Goal: Task Accomplishment & Management: Complete application form

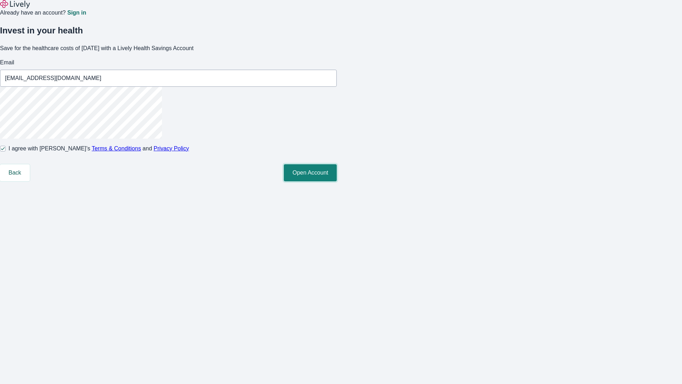
click at [337, 181] on button "Open Account" at bounding box center [310, 172] width 53 height 17
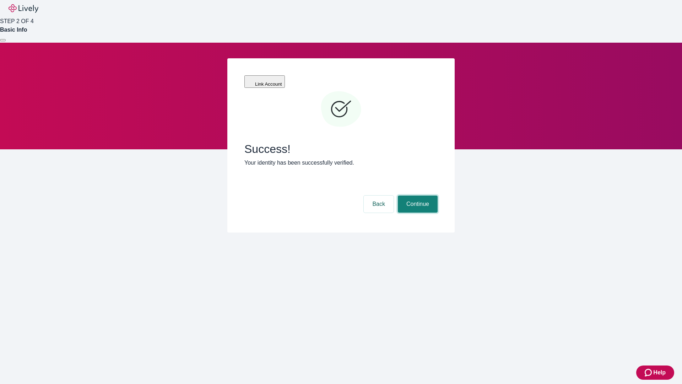
click at [417, 195] on button "Continue" at bounding box center [418, 203] width 40 height 17
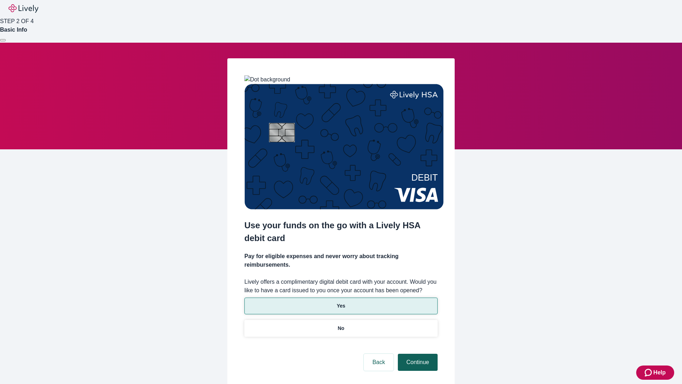
click at [341, 324] on p "No" at bounding box center [341, 327] width 7 height 7
click at [417, 353] on button "Continue" at bounding box center [418, 361] width 40 height 17
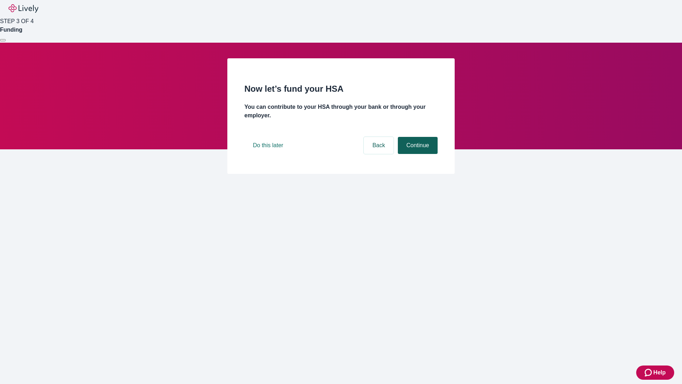
click at [417, 154] on button "Continue" at bounding box center [418, 145] width 40 height 17
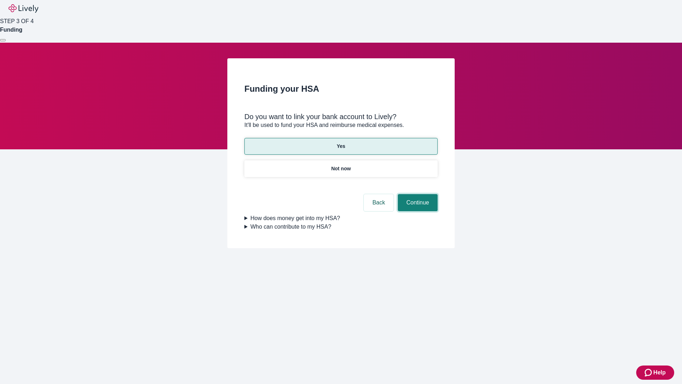
click at [417, 194] on button "Continue" at bounding box center [418, 202] width 40 height 17
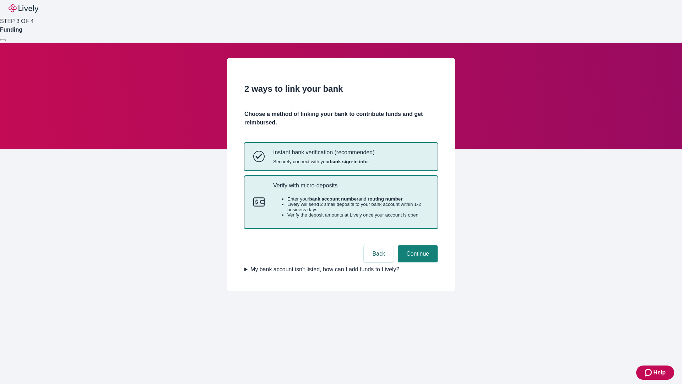
click at [351, 189] on p "Verify with micro-deposits" at bounding box center [351, 185] width 156 height 7
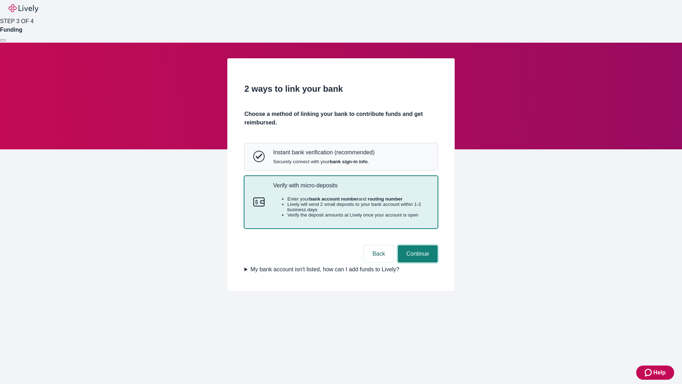
click at [417, 262] on button "Continue" at bounding box center [418, 253] width 40 height 17
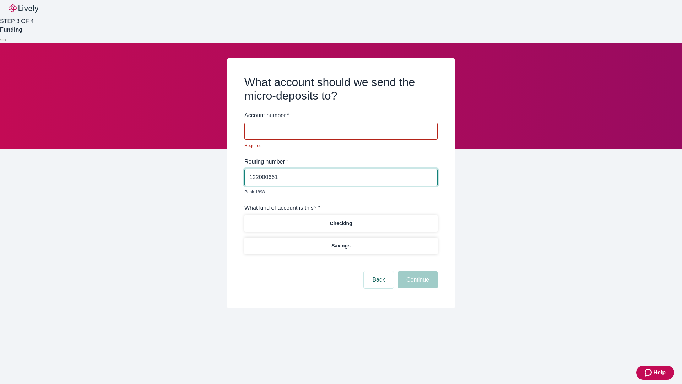
type input "122000661"
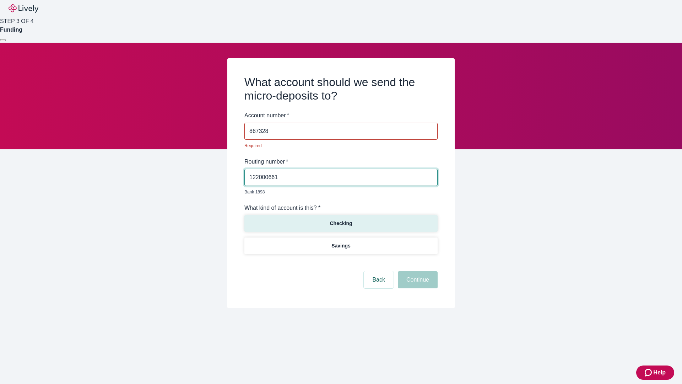
type input "867328"
click at [341, 220] on p "Checking" at bounding box center [341, 223] width 22 height 7
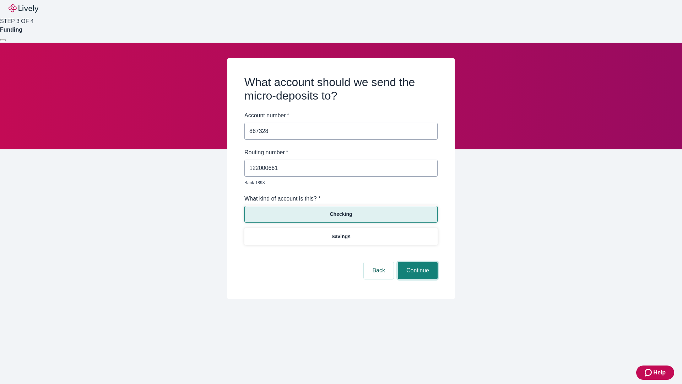
click at [417, 262] on button "Continue" at bounding box center [418, 270] width 40 height 17
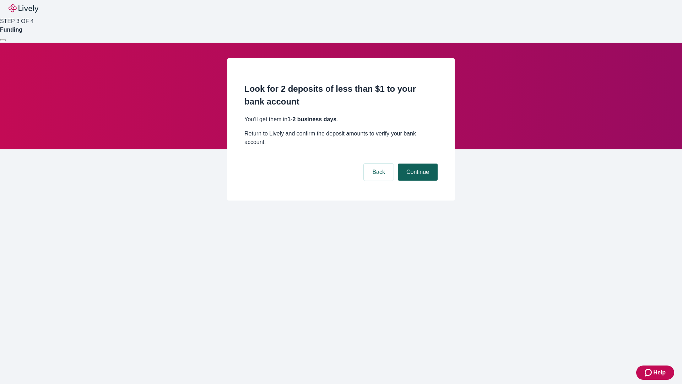
click at [417, 163] on button "Continue" at bounding box center [418, 171] width 40 height 17
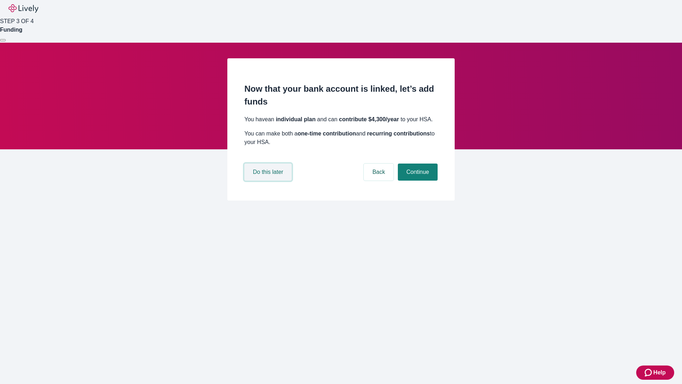
click at [269, 180] on button "Do this later" at bounding box center [267, 171] width 47 height 17
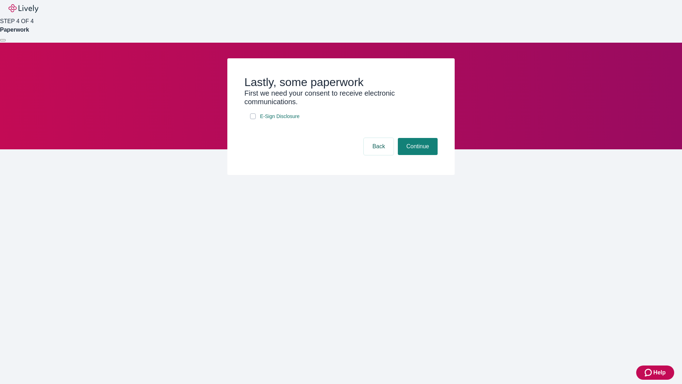
click at [253, 119] on input "E-Sign Disclosure" at bounding box center [253, 116] width 6 height 6
checkbox input "true"
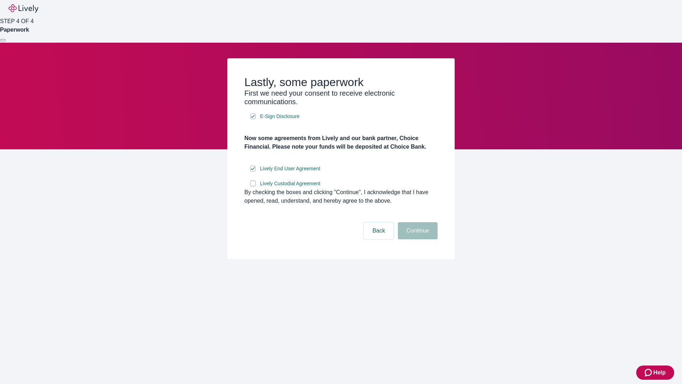
click at [253, 186] on input "Lively Custodial Agreement" at bounding box center [253, 183] width 6 height 6
checkbox input "true"
click at [417, 239] on button "Continue" at bounding box center [418, 230] width 40 height 17
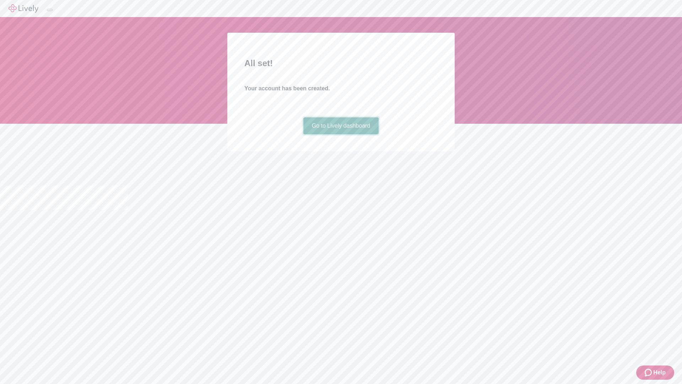
click at [341, 134] on link "Go to Lively dashboard" at bounding box center [341, 125] width 76 height 17
